Goal: Task Accomplishment & Management: Use online tool/utility

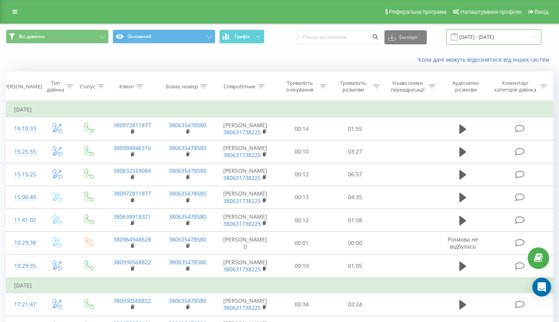
click at [504, 45] on input "[DATE] - [DATE]" at bounding box center [494, 36] width 95 height 15
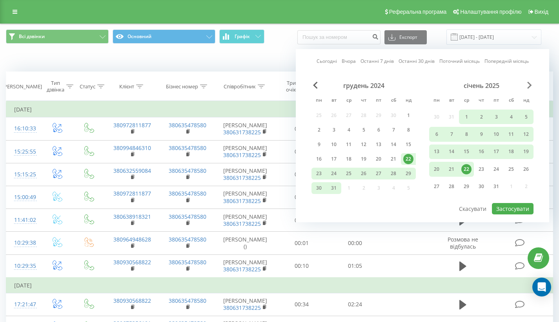
click at [531, 89] on span "Next Month" at bounding box center [529, 85] width 5 height 7
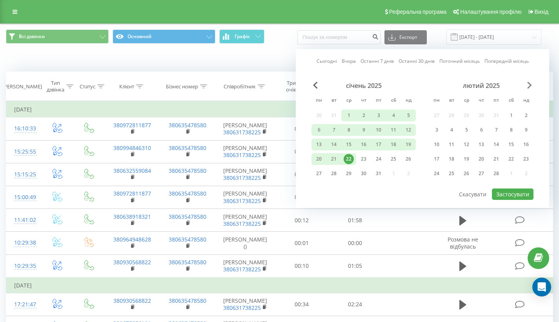
click at [531, 89] on span "Next Month" at bounding box center [529, 85] width 5 height 7
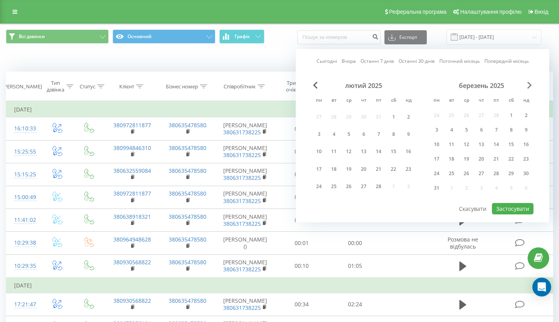
click at [531, 89] on span "Next Month" at bounding box center [529, 85] width 5 height 7
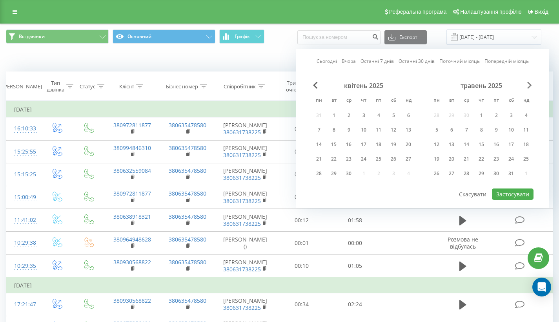
click at [531, 89] on span "Next Month" at bounding box center [529, 85] width 5 height 7
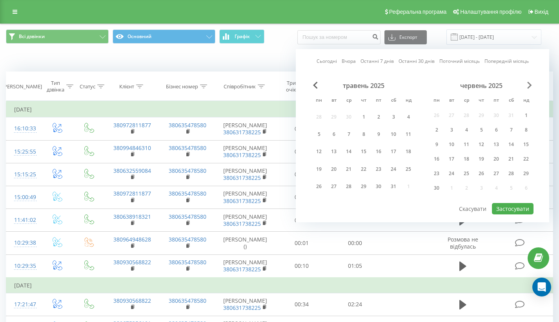
click at [531, 89] on span "Next Month" at bounding box center [529, 85] width 5 height 7
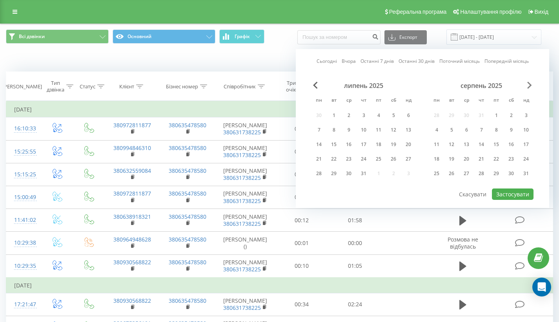
click at [531, 89] on span "Next Month" at bounding box center [529, 85] width 5 height 7
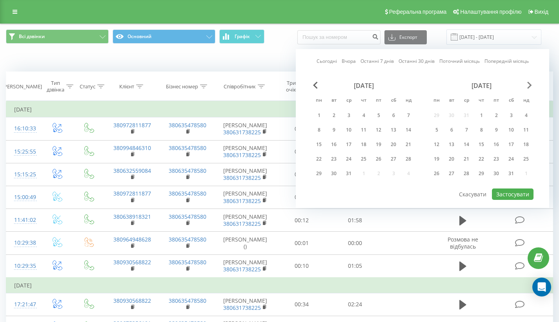
click at [531, 89] on span "Next Month" at bounding box center [529, 85] width 5 height 7
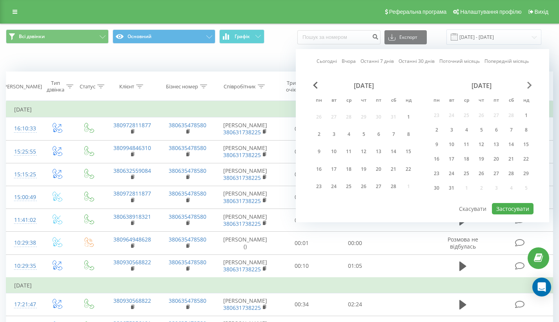
click at [531, 89] on span "Next Month" at bounding box center [529, 85] width 5 height 7
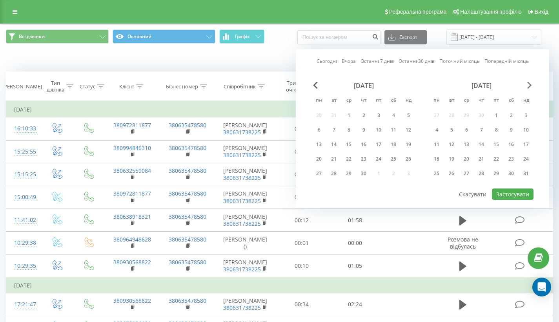
click at [531, 89] on span "Next Month" at bounding box center [529, 85] width 5 height 7
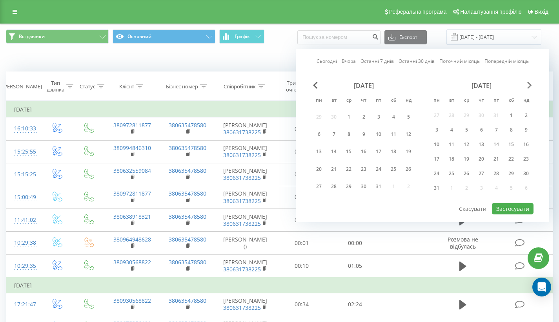
click at [531, 89] on span "Next Month" at bounding box center [529, 85] width 5 height 7
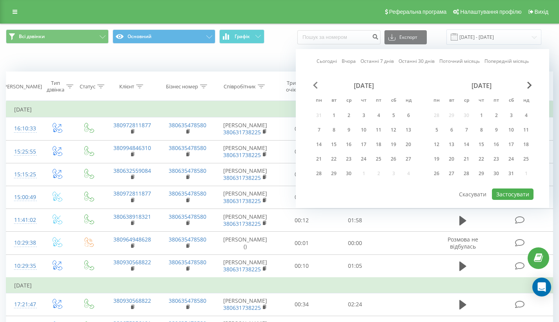
click at [316, 89] on span "Previous Month" at bounding box center [315, 85] width 5 height 7
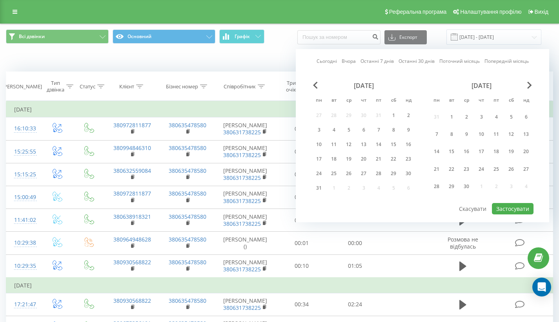
click at [315, 96] on div "[DATE] пн вт ср чт пт сб нд 27 28 29 30 31 1 2 3 4 5 6 7 8 9 10 11 12 13 14 15 …" at bounding box center [364, 139] width 104 height 115
click at [315, 89] on span "Previous Month" at bounding box center [315, 85] width 5 height 7
click at [479, 164] on div "20" at bounding box center [481, 159] width 10 height 10
click at [514, 213] on button "Застосувати" at bounding box center [513, 208] width 42 height 11
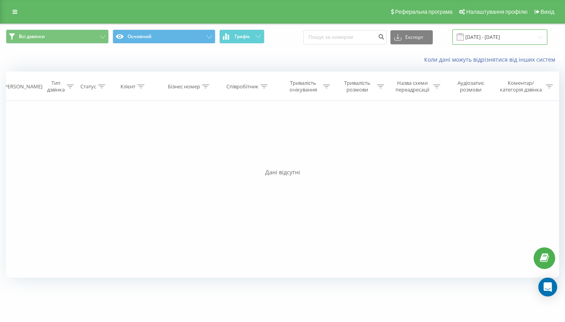
click at [505, 44] on input "[DATE] - [DATE]" at bounding box center [499, 36] width 95 height 15
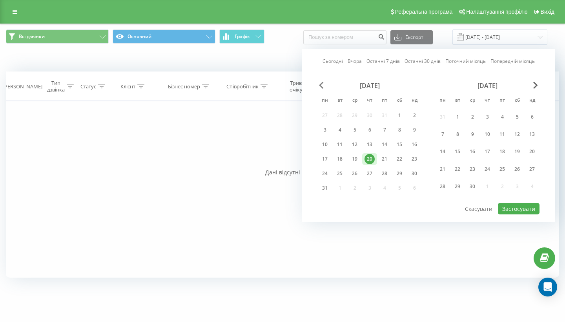
click at [321, 89] on span "Previous Month" at bounding box center [321, 85] width 5 height 7
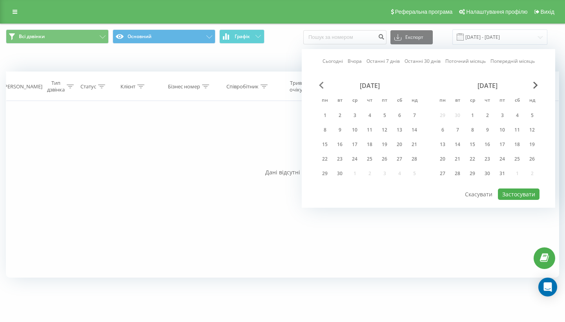
click at [321, 89] on span "Previous Month" at bounding box center [321, 85] width 5 height 7
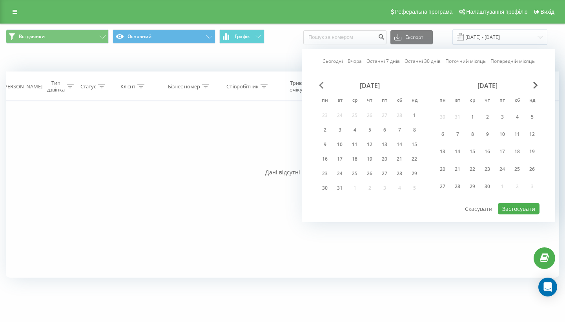
click at [321, 89] on span "Previous Month" at bounding box center [321, 85] width 5 height 7
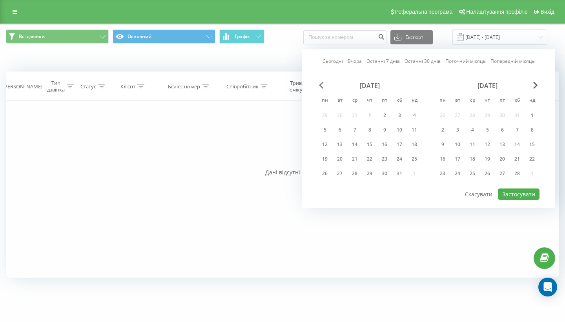
click at [321, 89] on span "Previous Month" at bounding box center [321, 85] width 5 height 7
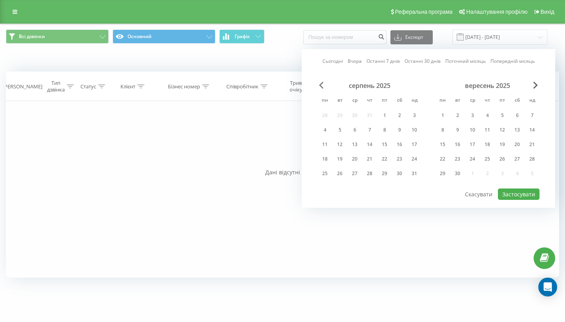
click at [321, 89] on span "Previous Month" at bounding box center [321, 85] width 5 height 7
click at [534, 89] on span "Next Month" at bounding box center [535, 85] width 5 height 7
click at [358, 164] on div "20" at bounding box center [355, 159] width 10 height 10
click at [525, 197] on button "Застосувати" at bounding box center [519, 193] width 42 height 11
type input "[DATE] - [DATE]"
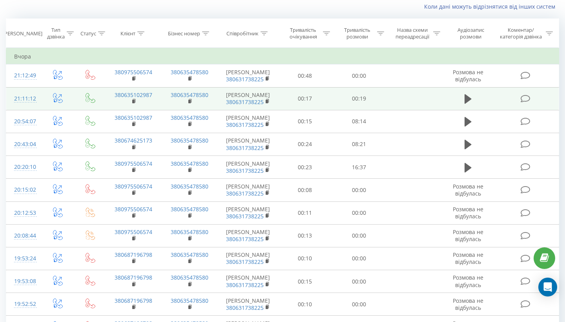
scroll to position [58, 0]
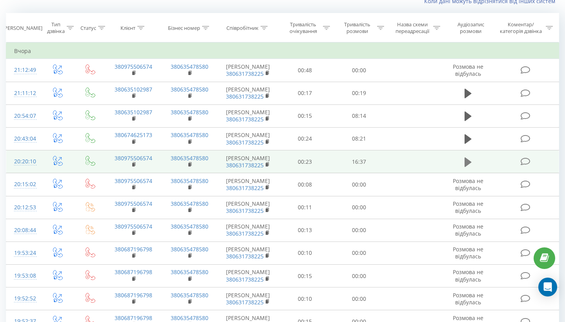
click at [467, 166] on icon at bounding box center [468, 161] width 7 height 9
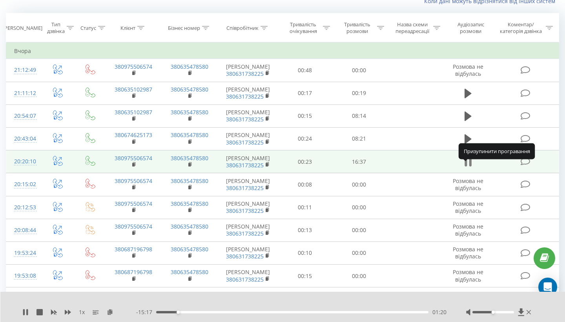
click at [467, 166] on icon at bounding box center [466, 162] width 2 height 9
click at [467, 166] on icon at bounding box center [468, 161] width 7 height 9
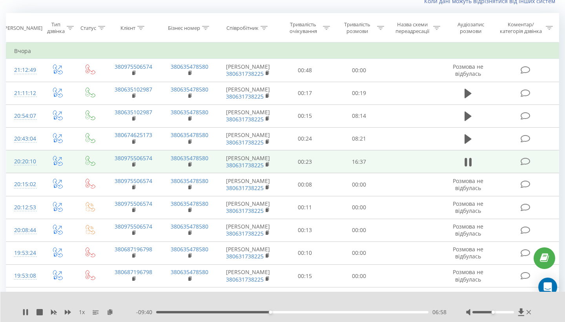
click at [565, 318] on div "1 x - 09:40 06:58 06:58" at bounding box center [282, 307] width 565 height 30
click at [467, 166] on icon at bounding box center [466, 162] width 2 height 9
click at [24, 313] on icon at bounding box center [25, 312] width 5 height 6
click at [29, 312] on div "1 x" at bounding box center [79, 312] width 114 height 8
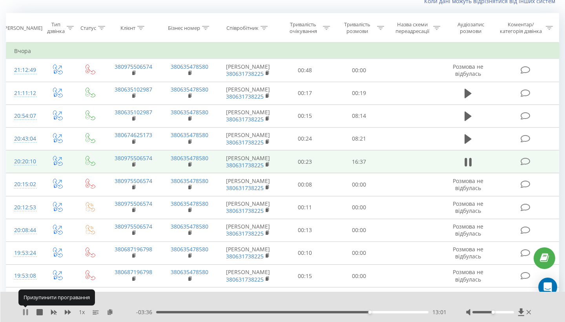
click at [25, 312] on icon at bounding box center [25, 312] width 6 height 6
click at [25, 312] on icon at bounding box center [25, 312] width 5 height 6
click at [26, 314] on icon at bounding box center [25, 312] width 6 height 6
